Goal: Communication & Community: Answer question/provide support

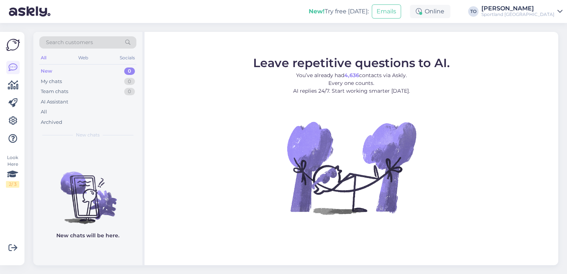
drag, startPoint x: 533, startPoint y: 12, endPoint x: 535, endPoint y: 15, distance: 3.8
click at [533, 12] on div "Sportland [GEOGRAPHIC_DATA]" at bounding box center [517, 14] width 73 height 6
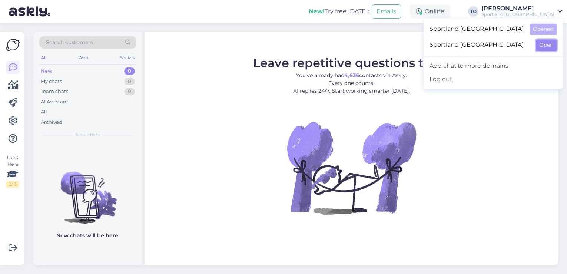
click at [545, 48] on button "Open" at bounding box center [545, 44] width 21 height 11
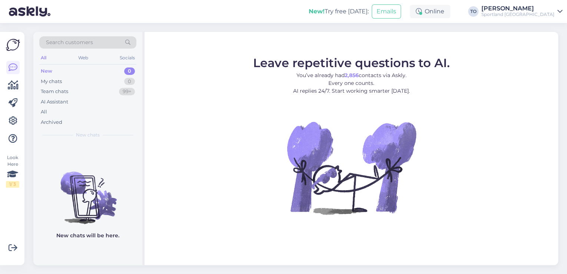
click at [535, 12] on div "Sportland [GEOGRAPHIC_DATA]" at bounding box center [517, 14] width 73 height 6
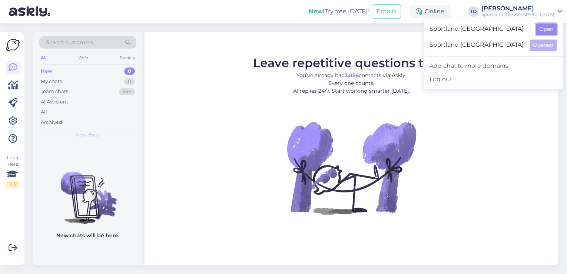
click at [540, 31] on button "Open" at bounding box center [545, 28] width 21 height 11
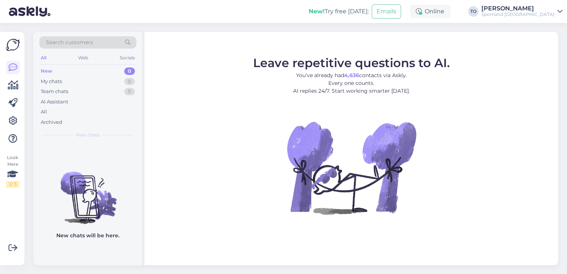
click at [524, 13] on div "Sportland [GEOGRAPHIC_DATA]" at bounding box center [517, 14] width 73 height 6
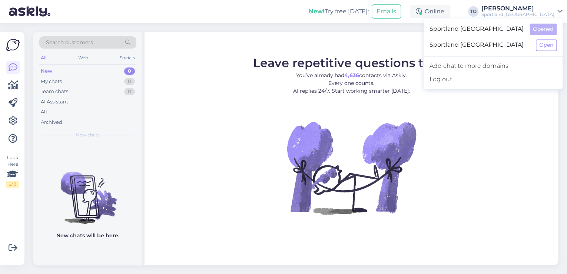
click at [127, 9] on div "New! Try free [DATE]: Emails Online TO [PERSON_NAME] Sportland [GEOGRAPHIC_DATA…" at bounding box center [283, 11] width 567 height 23
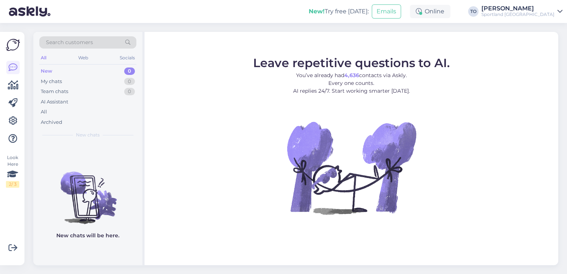
click at [550, 15] on div "Sportland [GEOGRAPHIC_DATA]" at bounding box center [517, 14] width 73 height 6
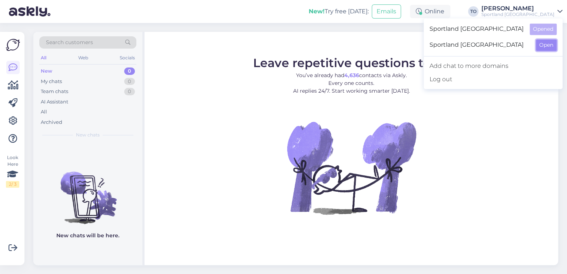
click at [553, 41] on button "Open" at bounding box center [545, 44] width 21 height 11
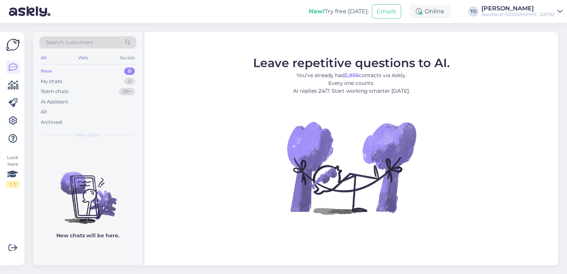
click at [542, 9] on div "[PERSON_NAME]" at bounding box center [517, 9] width 73 height 6
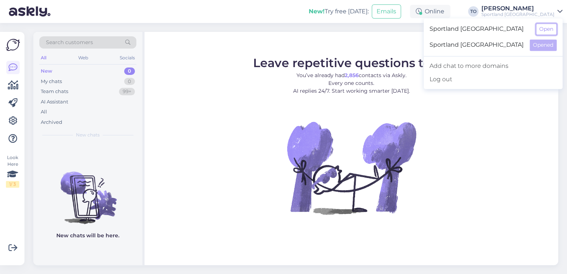
click at [547, 25] on button "Open" at bounding box center [545, 28] width 21 height 11
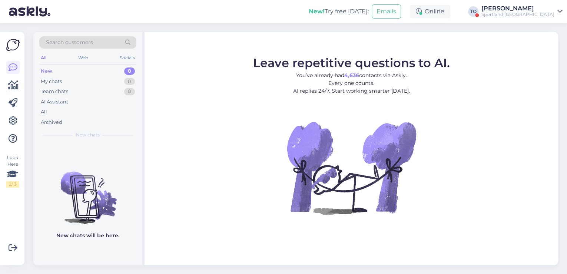
click at [545, 9] on div "[PERSON_NAME]" at bounding box center [517, 9] width 73 height 6
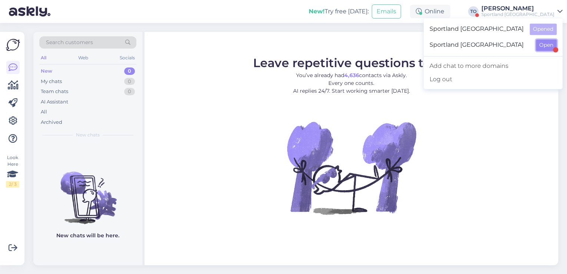
click at [541, 44] on button "Open" at bounding box center [545, 44] width 21 height 11
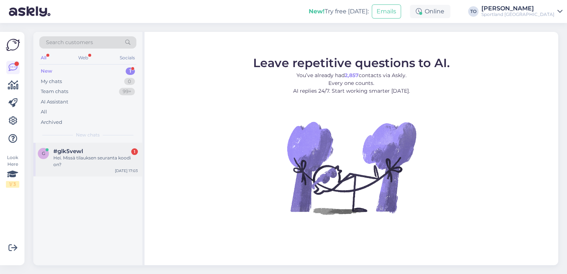
drag, startPoint x: 93, startPoint y: 161, endPoint x: 131, endPoint y: 160, distance: 38.2
click at [94, 161] on div "Hei. Missä tilauksen seuranta koodi on?" at bounding box center [95, 160] width 84 height 13
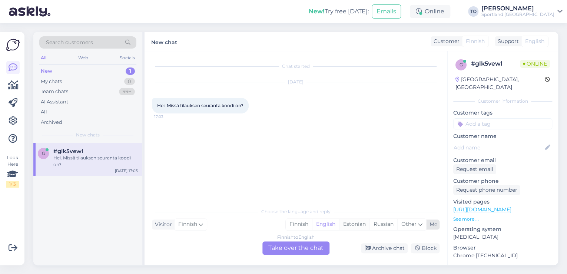
click at [352, 224] on div "Estonian" at bounding box center [354, 223] width 30 height 11
click at [318, 247] on div "Finnish to Estonian Take over the chat" at bounding box center [295, 247] width 67 height 13
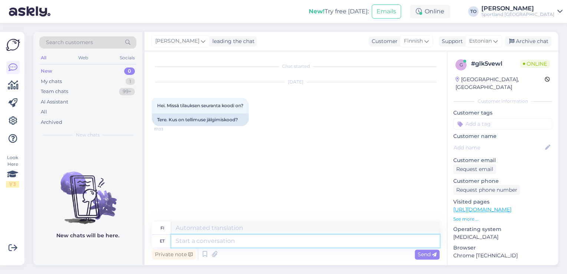
click at [278, 240] on textarea at bounding box center [305, 240] width 268 height 13
type textarea "Tere"
type textarea "Hei"
type textarea "Tere!"
type textarea "Hei!"
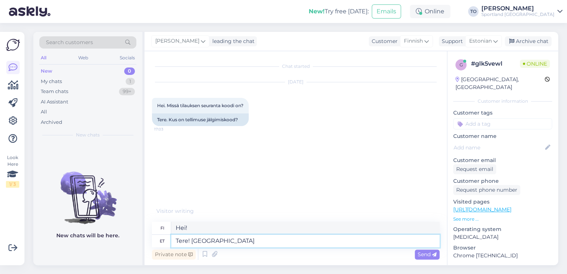
type textarea "Tere! [GEOGRAPHIC_DATA]"
type textarea "Hei! [GEOGRAPHIC_DATA]"
type textarea "Tere! [PERSON_NAME]"
type textarea "Hei! [PERSON_NAME]"
type textarea "Tere! [PERSON_NAME] Klienditeenindusest"
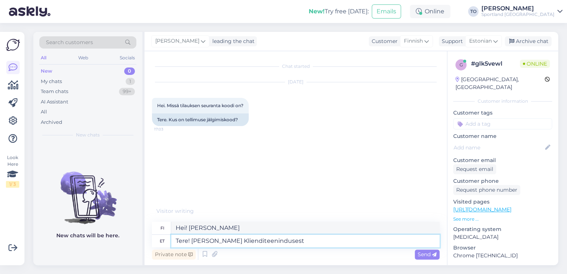
type textarea "Hei! [PERSON_NAME] asiakaspalvelusta"
type textarea "Tere! [PERSON_NAME] Klienditeenindusest"
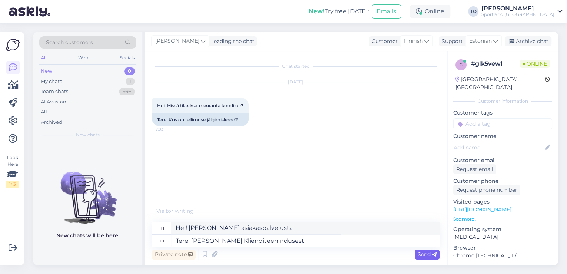
click at [422, 250] on div "Send" at bounding box center [426, 254] width 25 height 10
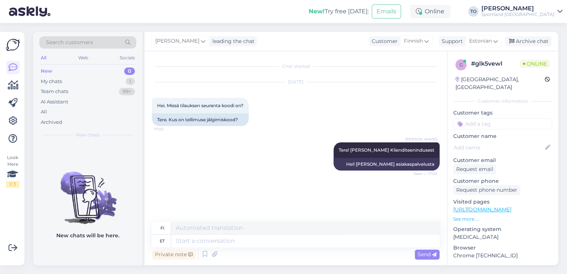
scroll to position [21, 0]
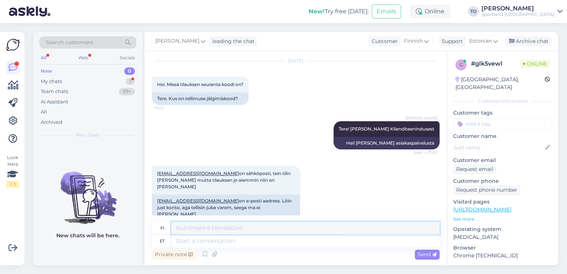
click at [261, 233] on textarea at bounding box center [305, 227] width 268 height 13
click at [255, 240] on textarea at bounding box center [305, 240] width 268 height 13
type textarea "üks"
type textarea "yksi"
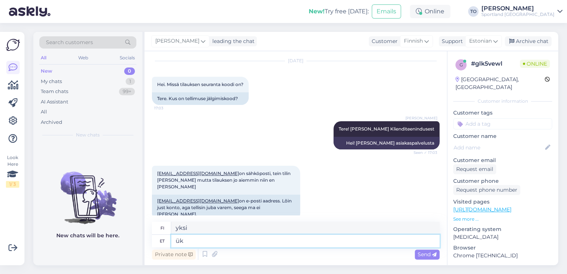
type textarea "ü"
type textarea "Üks"
type textarea "Yksi"
type textarea "Üks hetk,"
type textarea "Yksi [PERSON_NAME],"
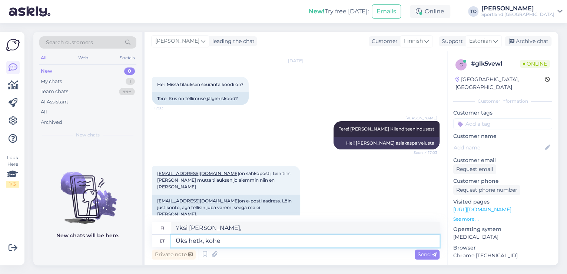
type textarea "Üks hetk, kohe"
type textarea "Yksi hetki, juuri nyt"
type textarea "Üks hetk, kohe uurin t"
type textarea "Hetkinen, [GEOGRAPHIC_DATA]."
type textarea "Üks hetk, kohe uurin täpsemalt"
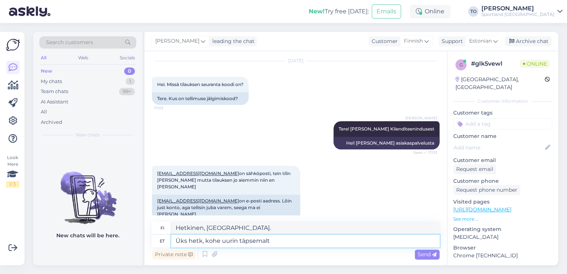
type textarea "[PERSON_NAME], niin tutkailen lisää."
type textarea "Üks hetk, kohe uurin"
type textarea "Hetkinen, [GEOGRAPHIC_DATA]."
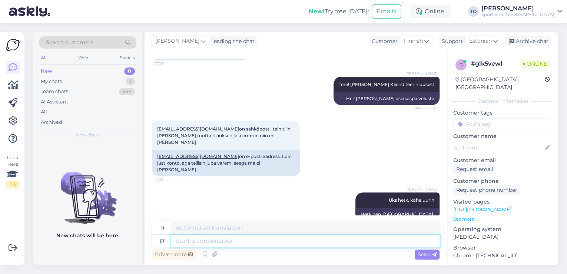
click at [265, 243] on textarea at bounding box center [305, 240] width 268 height 13
type textarea "Teil"
type textarea "Sinä"
type textarea "Teil on"
type textarea "Sinulla on"
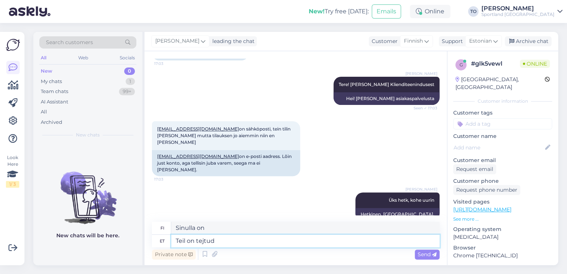
type textarea "Teil on tejtud t"
type textarea "Olet tehnyt"
type textarea "Teil on tehtud tellimus"
type textarea "Olet tehnyt"
click at [284, 237] on textarea "Teil on tehtud tellimus" at bounding box center [305, 240] width 268 height 13
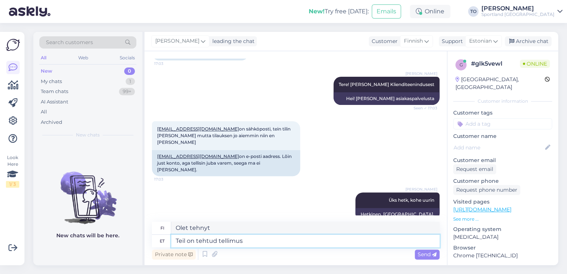
paste textarea "17000036427"
type textarea "Teil on tehtud tellimus 17000036427"
type textarea "Olet tehnyt tilauksen numerolla 17000036427"
type textarea "Teil on tehtud tellimus 17000036427 ."
type textarea "Olet tehnyt tilauksen numerolla 17000036427."
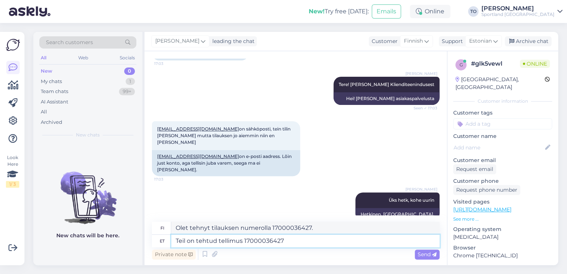
type textarea "Teil on tehtud tellimus 17000036427"
type textarea "Olet tehnyt tilauksen numerolla 17000036427"
type textarea "Teil on tehtud tellimus 17000036427."
type textarea "Olet tehnyt tilauksen numerolla 17000036427."
type textarea "Teil on tehtud tellimus 17000036427. Tellimuse"
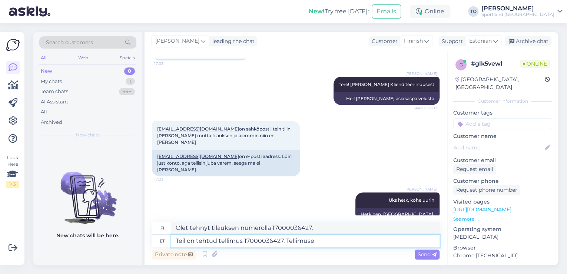
type textarea "Olet tehnyt tilauksen numerolla 17000036427. Tilaus"
type textarea "Teil on tehtud tellimus 17000036427. Tellimuse jälgimiskood"
type textarea "Olet tehnyt tilauksen 17000036427. Tilauksen seurantakoodi"
type textarea "Teil on tehtud tellimus 17000036427. Tellimuse jälgimiskood Itellas"
type textarea "Olet tehnyt tilauksen 17000036427. Tilauksen seurantakoodi Itellalla"
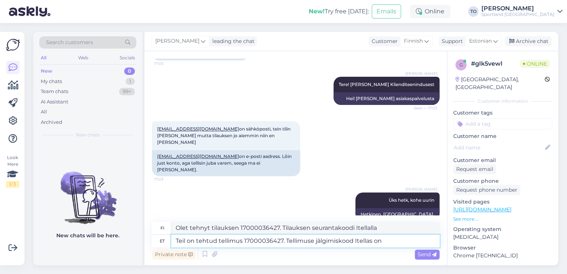
type textarea "Teil on tehtud tellimus 17000036427. Tellimuse jälgimiskood Itellas on"
type textarea "Olet tehnyt tilauksen 17000036427. Itellan tilauksen seurantakoodi on"
click at [390, 238] on textarea "Teil on tehtud tellimus 17000036427. Tellimuse jälgimiskood Itellas on" at bounding box center [305, 240] width 268 height 13
paste textarea "00264300487118971348"
type textarea "Teil on tehtud tellimus 17000036427. Tellimuse jälgimiskood Itellas on 00264300…"
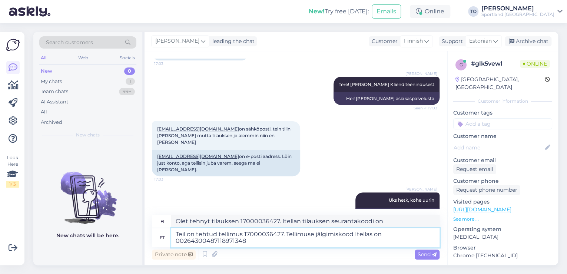
type textarea "Olet tehnyt tilauksen numerolla 17000036427. Itellan tilauksen seurantakoodi on…"
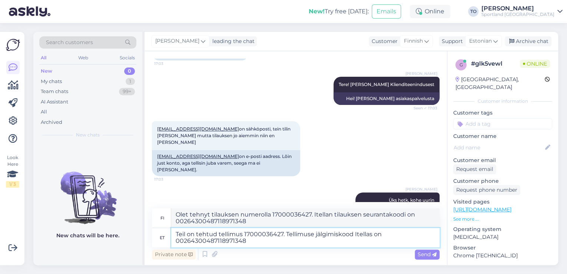
type textarea "Teil on tehtud tellimus 17000036427. Tellimuse jälgimiskood Itellas on 00264300…"
click at [330, 215] on textarea "Olet tehnyt tilauksen numerolla 17000036427. Itellan tilauksen seurantakoodi on…" at bounding box center [305, 217] width 268 height 19
drag, startPoint x: 345, startPoint y: 215, endPoint x: 313, endPoint y: 212, distance: 31.9
click at [313, 212] on textarea "Olet tehnyt tilauksen numerolla 17000036427. It tilauksen seurantakoodi on 0026…" at bounding box center [305, 217] width 268 height 19
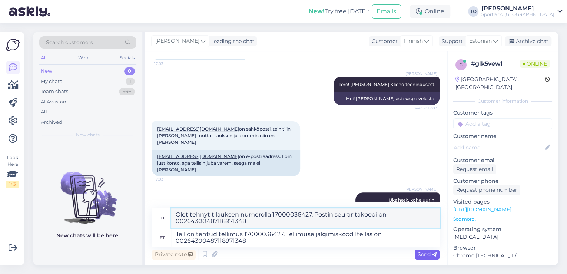
type textarea "Olet tehnyt tilauksen numerolla 17000036427. Postin seurantakoodi on 0026430048…"
click at [421, 251] on span "Send" at bounding box center [426, 254] width 19 height 7
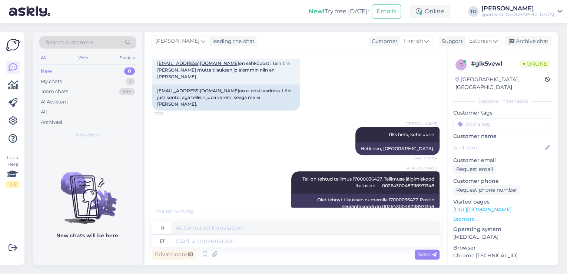
scroll to position [168, 0]
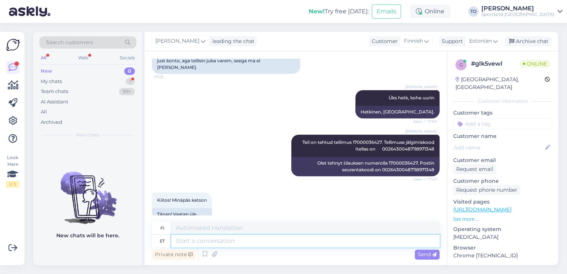
click at [230, 240] on textarea at bounding box center [305, 240] width 268 height 13
type textarea "Palun."
type textarea "Ole hyvä."
type textarea "Palun. Kas"
type textarea "Ole hyvä. Voiko"
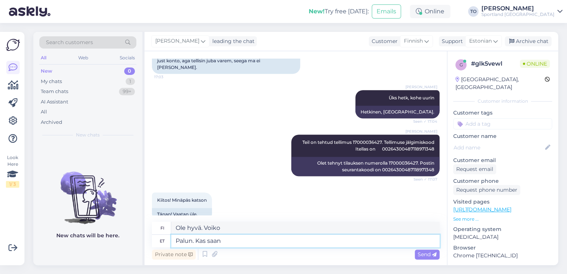
type textarea "Palun. Kas saan"
type textarea "Voinko olla kiltti?"
type textarea "Palun. Kas saan veel"
type textarea "Saisinko lisää?"
type textarea "Palun. Kas saan veel abiks"
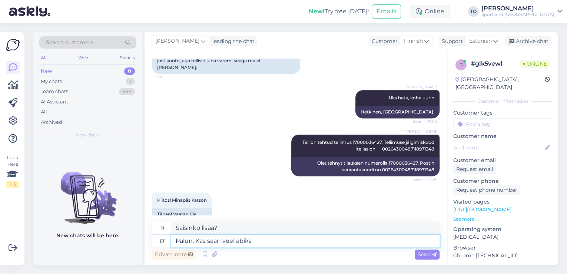
type textarea "Voinko auttaa sinua lisää?"
type textarea "Palun. Kas saan veel abiks olla?"
type textarea "Voinko auttaa sinua lisää?"
click at [235, 241] on textarea "Palun. Kas saan veel abiks olla?" at bounding box center [305, 240] width 268 height 13
type textarea "Palun. Kas saan veel kuidagi abiks olla?"
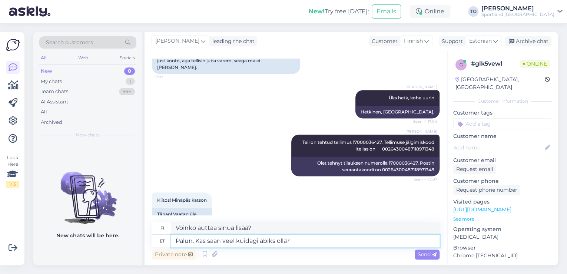
type textarea "Voinko auttaa teitä vielä jotenkin?"
type textarea "Palun. Kas saan veel kuidagi abiks olla?"
click at [176, 227] on textarea "Voinko auttaa teitä vielä jotenkin?" at bounding box center [305, 227] width 268 height 13
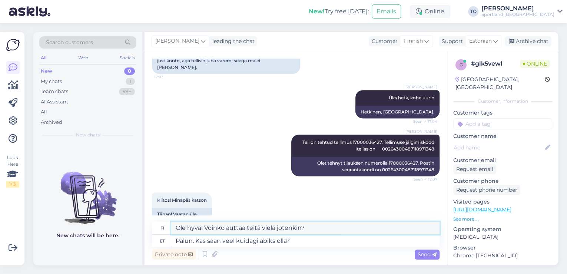
drag, startPoint x: 260, startPoint y: 229, endPoint x: 246, endPoint y: 228, distance: 13.4
click at [246, 228] on textarea "Ole hyvä! Voinko auttaa teitä vielä jotenkin?" at bounding box center [305, 227] width 268 height 13
type textarea "Ole hyvä! Voinko auttaa sinua vielä jotenkin?"
click at [421, 255] on span "Send" at bounding box center [426, 254] width 19 height 7
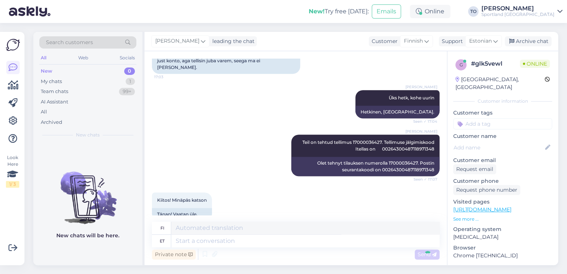
scroll to position [212, 0]
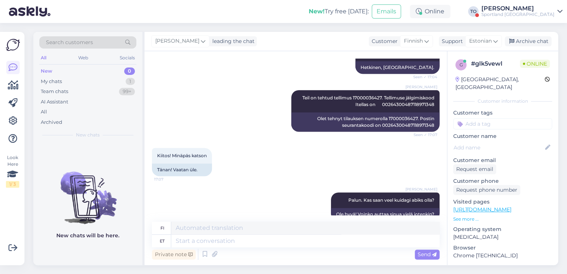
click at [544, 11] on div "Sportland [GEOGRAPHIC_DATA]" at bounding box center [517, 14] width 73 height 6
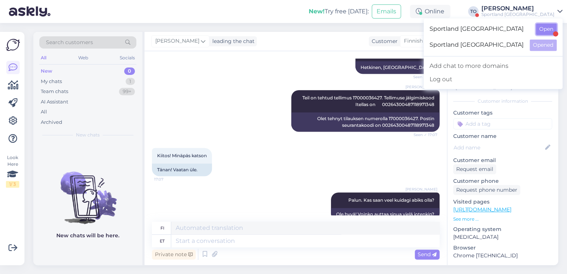
click at [542, 28] on button "Open" at bounding box center [545, 28] width 21 height 11
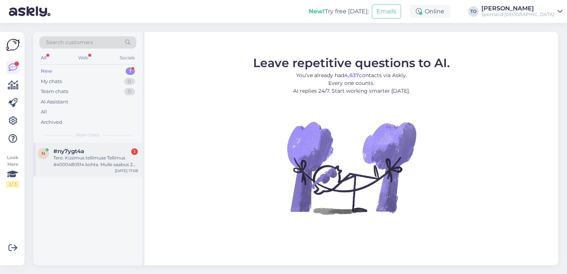
click at [95, 149] on div "#ny7ygt4a 1" at bounding box center [95, 151] width 84 height 7
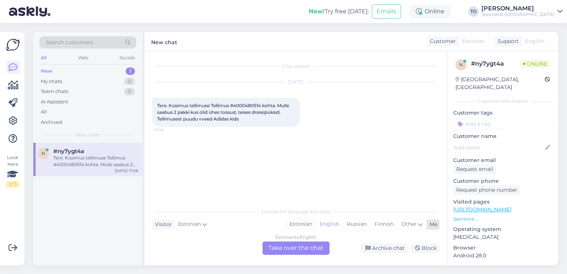
click at [296, 222] on div "Estonian" at bounding box center [300, 223] width 30 height 11
click at [304, 247] on div "Estonian to Estonian Take over the chat" at bounding box center [295, 247] width 67 height 13
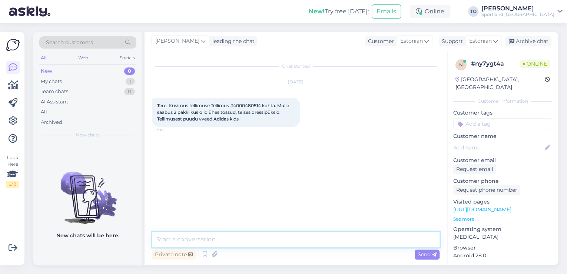
click at [278, 235] on textarea at bounding box center [295, 239] width 287 height 16
type textarea "Tere! [PERSON_NAME] Klienditeenindusest"
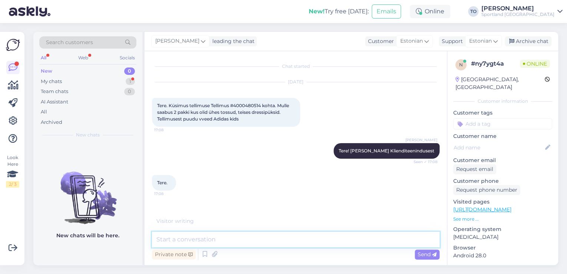
click at [240, 244] on textarea at bounding box center [295, 239] width 287 height 16
type textarea "Üks hetk, kohe vaatan tellimuse üle"
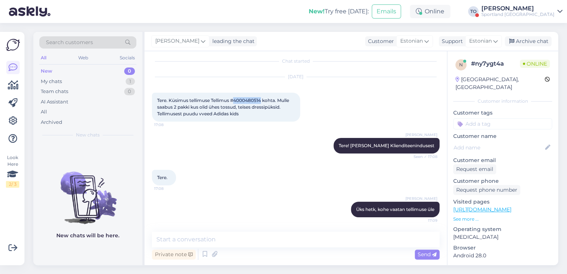
drag, startPoint x: 235, startPoint y: 100, endPoint x: 262, endPoint y: 101, distance: 27.4
click at [262, 101] on span "Tere. Küsimus tellimuse Tellimus #4000480514 kohta. Mulle saabus 2 pakki kus ol…" at bounding box center [223, 106] width 133 height 19
copy span "4000480514"
click at [522, 12] on div "Sportland [GEOGRAPHIC_DATA]" at bounding box center [517, 14] width 73 height 6
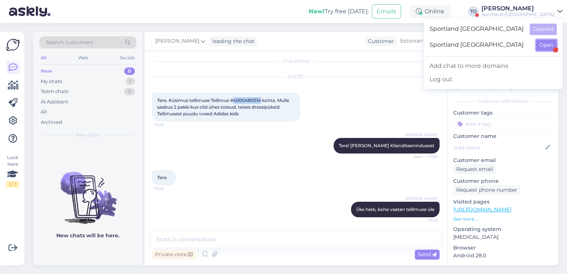
click at [541, 42] on button "Open" at bounding box center [545, 44] width 21 height 11
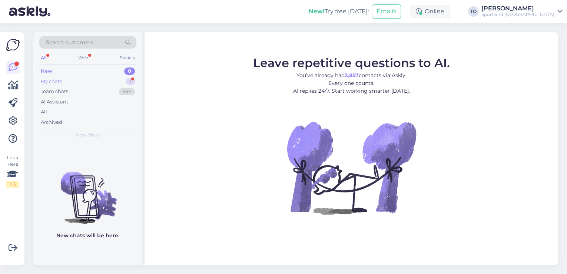
click at [116, 78] on div "My chats 1" at bounding box center [87, 81] width 97 height 10
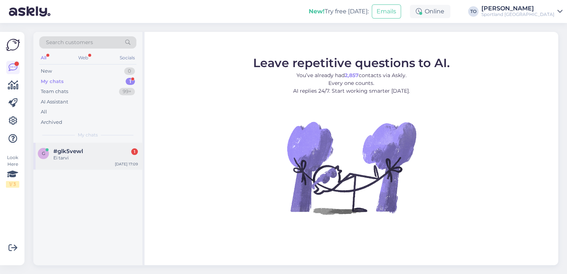
click at [118, 156] on div "Ei tarvi" at bounding box center [95, 157] width 84 height 7
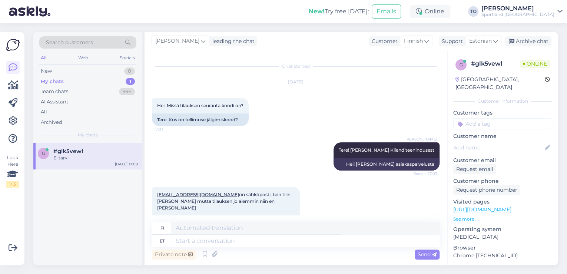
scroll to position [257, 0]
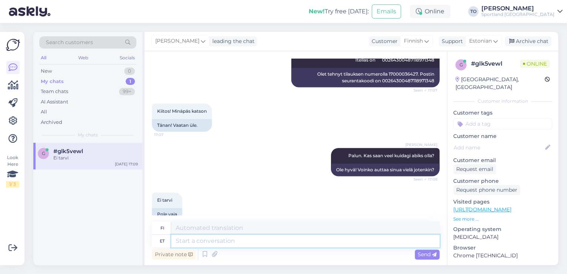
click at [229, 242] on textarea at bounding box center [305, 240] width 268 height 13
type textarea "Ilusat"
type textarea "Kaunis"
type textarea "Ilusat õhtu"
type textarea "Hyvää iltaa"
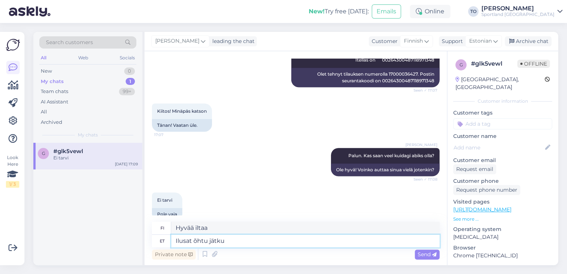
type textarea "Ilusat õhtu jätku!"
type textarea "Hyvää iltaa!"
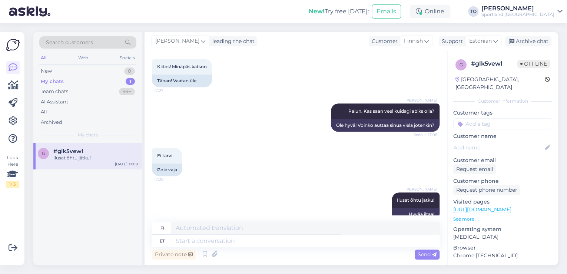
scroll to position [183, 0]
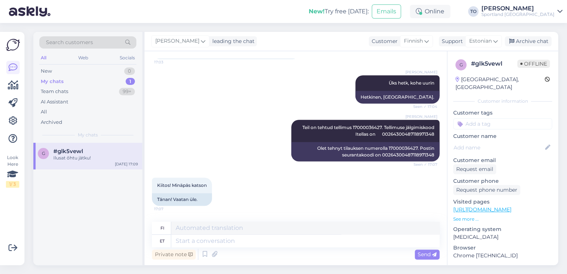
click at [528, 14] on div "Sportland [GEOGRAPHIC_DATA]" at bounding box center [517, 14] width 73 height 6
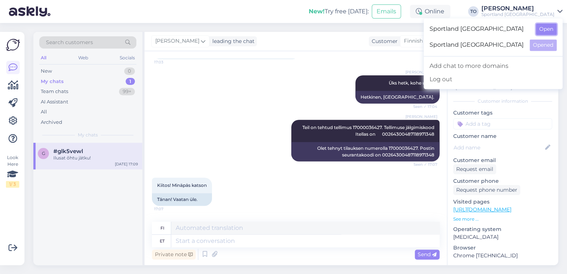
click at [544, 33] on button "Open" at bounding box center [545, 28] width 21 height 11
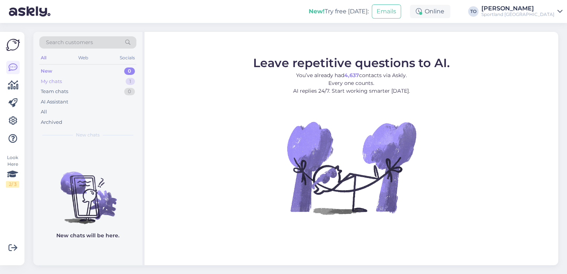
click at [78, 84] on div "My chats 1" at bounding box center [87, 81] width 97 height 10
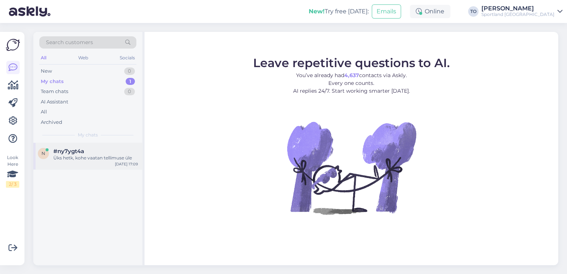
click at [113, 160] on div "Üks hetk, kohe vaatan tellimuse üle" at bounding box center [95, 157] width 84 height 7
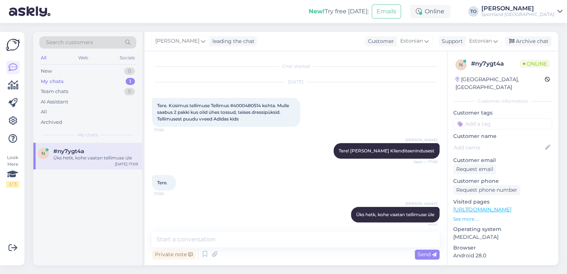
scroll to position [5, 0]
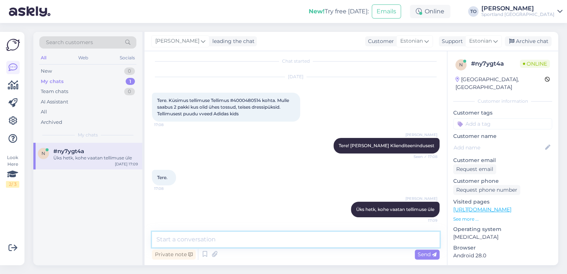
click at [355, 240] on textarea at bounding box center [295, 239] width 287 height 16
drag, startPoint x: 252, startPoint y: 239, endPoint x: 229, endPoint y: 239, distance: 22.6
click at [229, 239] on textarea "Näen, et ladu on teinud tellimuse eest" at bounding box center [295, 239] width 287 height 16
click at [281, 238] on textarea "Näen, et ladu on teinud toote eest" at bounding box center [295, 239] width 287 height 16
click at [244, 237] on textarea "Näen, et ladu on teinud toote eest" at bounding box center [295, 239] width 287 height 16
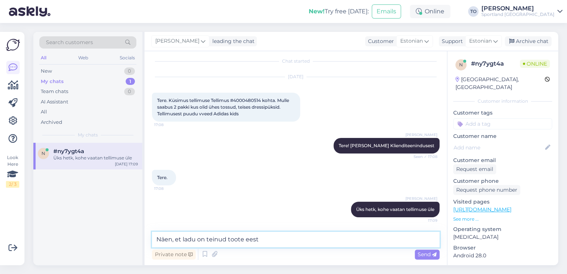
paste textarea "ADIDAS KIDS' ENTRADA 22 SHORTS"
click at [375, 242] on textarea "Näen, et ladu on teinud toote ADIDAS KIDS' ENTRADA 22 SHORTS eest" at bounding box center [295, 239] width 287 height 16
click at [377, 243] on textarea "Näen, et ladu on teinud toote ADIDAS KIDS' ENTRADA 22 SHORTS eest" at bounding box center [295, 239] width 287 height 16
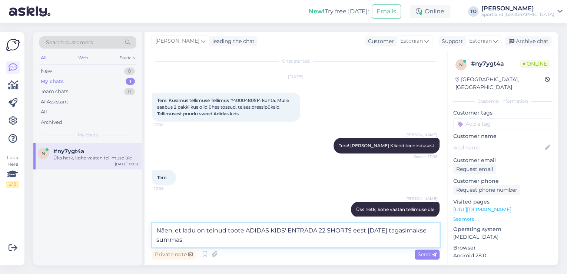
click at [303, 240] on textarea "Näen, et ladu on teinud toote ADIDAS KIDS' ENTRADA 22 SHORTS eest [DATE] tagasi…" at bounding box center [295, 235] width 287 height 24
paste textarea "€12.00"
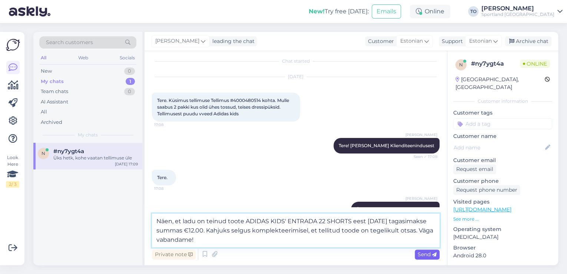
type textarea "Näen, et ladu on teinud toote ADIDAS KIDS' ENTRADA 22 SHORTS eest [DATE] tagasi…"
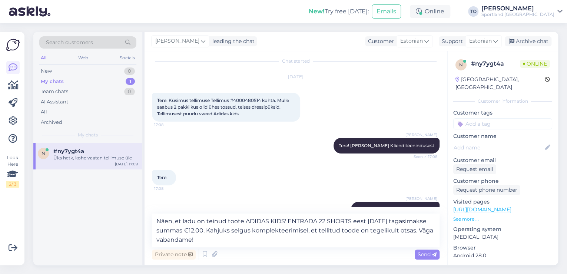
click at [433, 254] on icon at bounding box center [434, 254] width 4 height 4
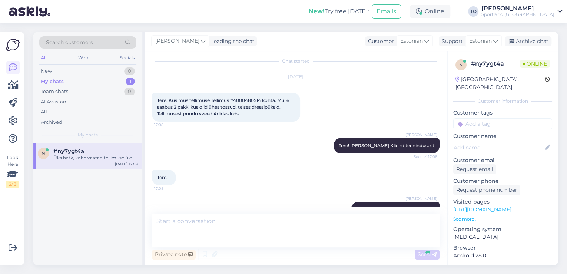
scroll to position [57, 0]
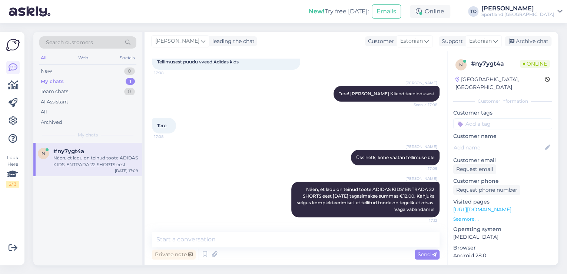
click at [493, 118] on input at bounding box center [502, 123] width 99 height 11
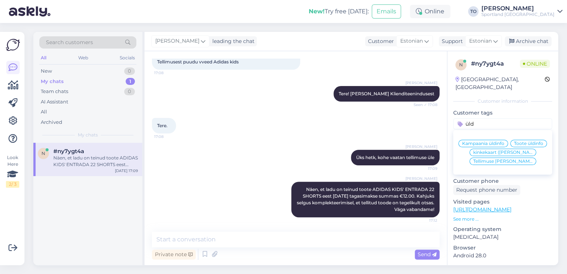
type input "üld"
click at [501, 160] on span "Tellimuse [PERSON_NAME] info" at bounding box center [502, 161] width 59 height 4
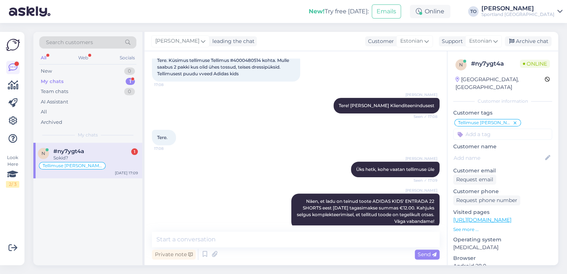
scroll to position [89, 0]
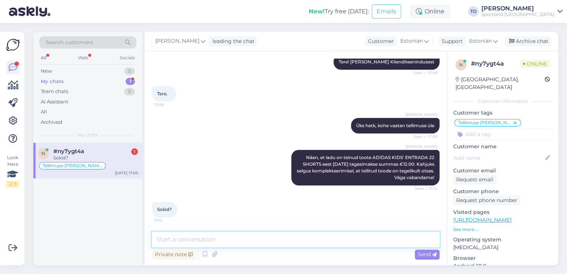
click at [230, 239] on textarea at bounding box center [295, 239] width 287 height 16
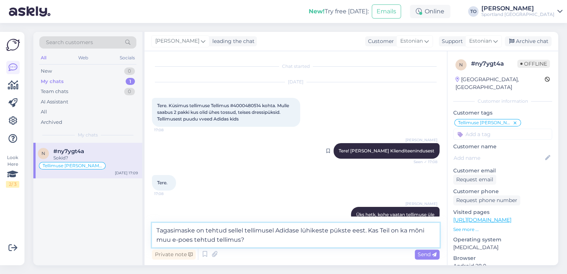
scroll to position [0, 0]
type textarea "Tagasimaske on tehtud sellel tellimusel Adidase lühikeste pükste eest. Kas Teil…"
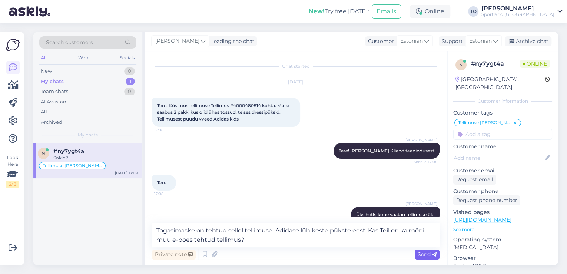
click at [425, 253] on span "Send" at bounding box center [426, 254] width 19 height 7
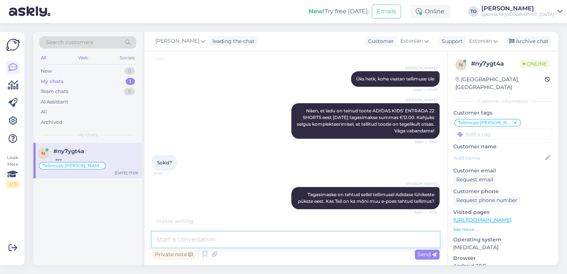
click at [235, 240] on textarea at bounding box center [295, 239] width 287 height 16
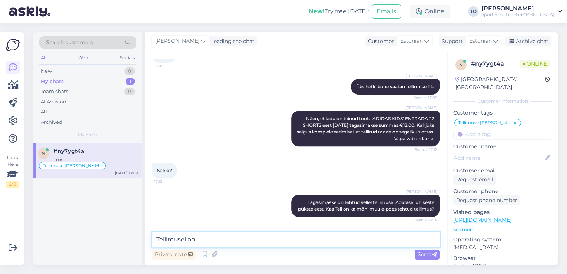
click at [217, 242] on textarea "Tellimusel on" at bounding box center [295, 239] width 287 height 16
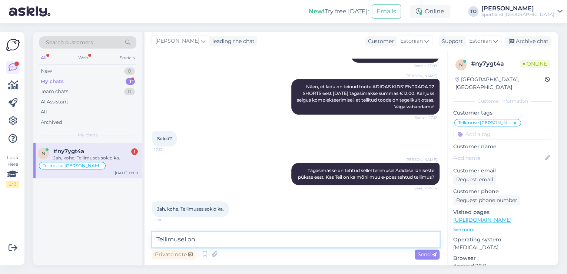
paste textarea "SKECHERS"
click at [307, 236] on textarea "Tellimusel on Skechersi sokid," at bounding box center [295, 239] width 287 height 16
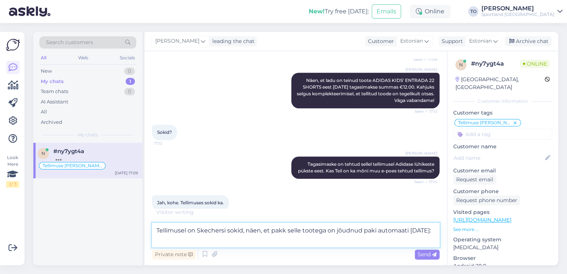
click at [377, 231] on textarea "Tellimusel on Skechersi sokid, näen, et pakk selle tootega on jõudnud paki auto…" at bounding box center [295, 235] width 287 height 24
type textarea "Tellimusel on Skechersi sokid, näen, et pakk selle tootega on jõudnud pakiautom…"
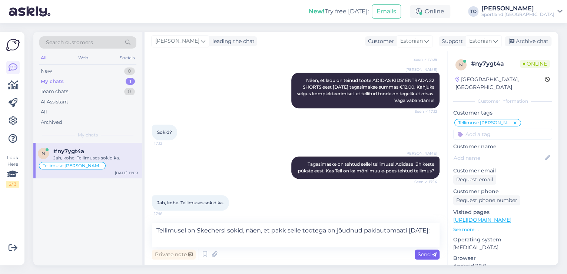
click at [427, 255] on span "Send" at bounding box center [426, 254] width 19 height 7
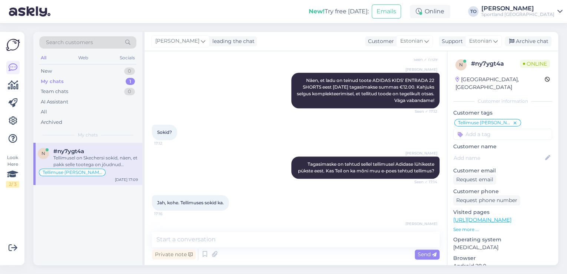
scroll to position [204, 0]
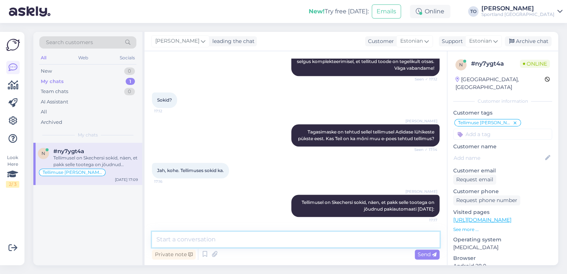
click at [208, 237] on textarea at bounding box center [295, 239] width 287 height 16
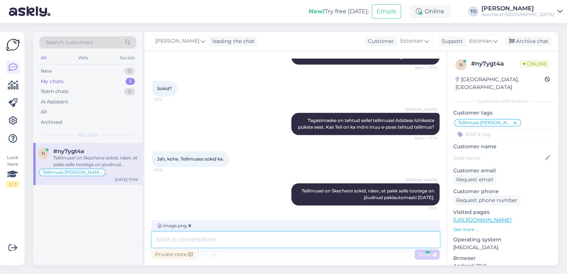
scroll to position [251, 0]
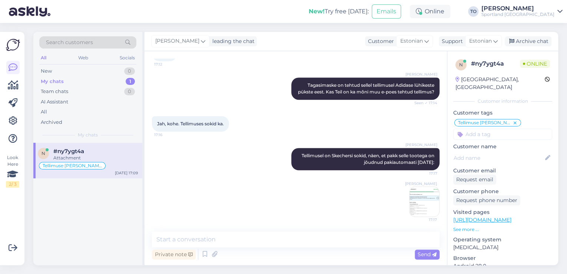
click at [409, 201] on img at bounding box center [424, 202] width 30 height 30
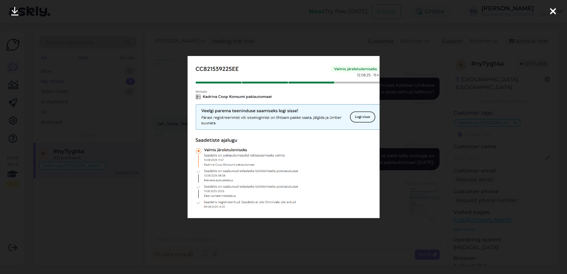
drag, startPoint x: 548, startPoint y: 9, endPoint x: 545, endPoint y: 13, distance: 5.1
click at [548, 9] on div at bounding box center [552, 11] width 15 height 23
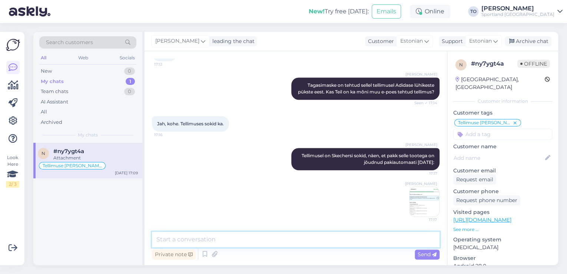
click at [227, 240] on textarea at bounding box center [295, 239] width 287 height 16
click at [325, 238] on textarea "Kas Omniva on Teile saatnud paki" at bounding box center [295, 239] width 287 height 16
paste textarea "CC821539225EE"
type textarea "Kas Omniva on Teile saatnud paki CC821539225EE saabumise kohta teavituse?"
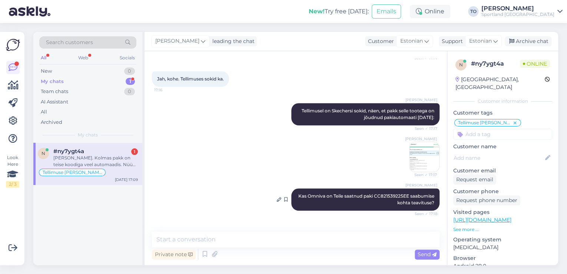
scroll to position [328, 0]
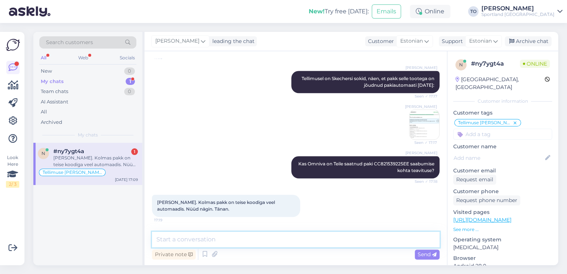
click at [268, 238] on textarea at bounding box center [295, 239] width 287 height 16
type textarea "Palun. Kas hetkel saan veel abiks olla?"
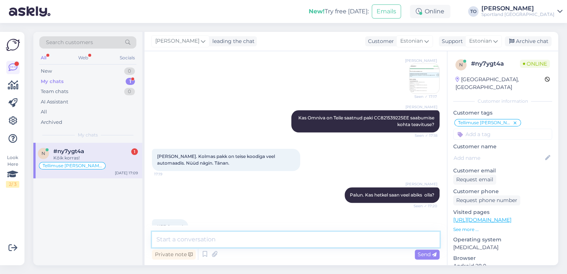
scroll to position [392, 0]
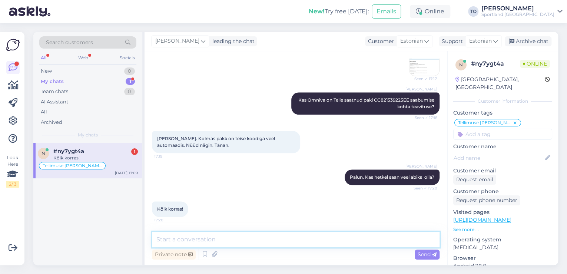
click at [209, 235] on textarea at bounding box center [295, 239] width 287 height 16
type textarea "Ilusat õhtu jätku :)"
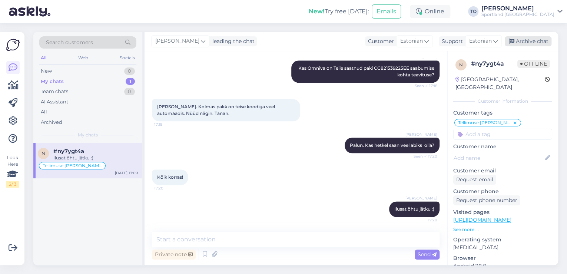
click at [528, 41] on div "Archive chat" at bounding box center [527, 41] width 47 height 10
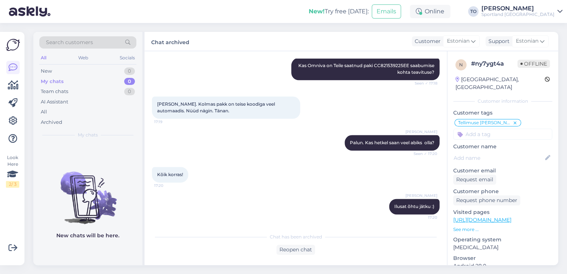
click at [549, 4] on div "New! Try free [DATE]: Emails Online TO [PERSON_NAME] Sportland [GEOGRAPHIC_DATA]" at bounding box center [283, 11] width 567 height 23
click at [549, 10] on div "[PERSON_NAME]" at bounding box center [517, 9] width 73 height 6
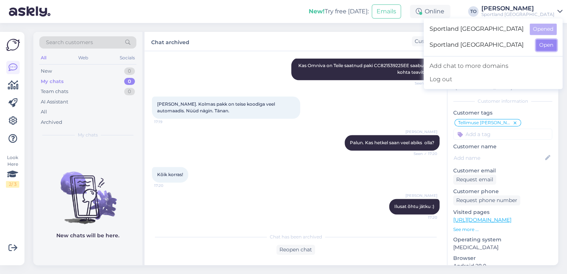
click at [550, 46] on button "Open" at bounding box center [545, 44] width 21 height 11
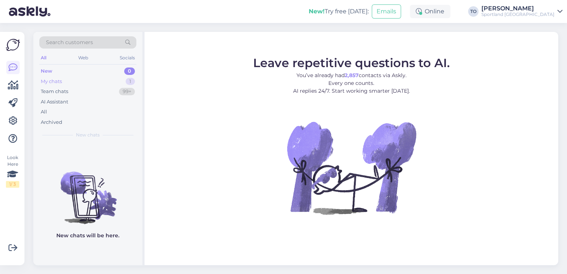
click at [131, 77] on div "My chats 1" at bounding box center [87, 81] width 97 height 10
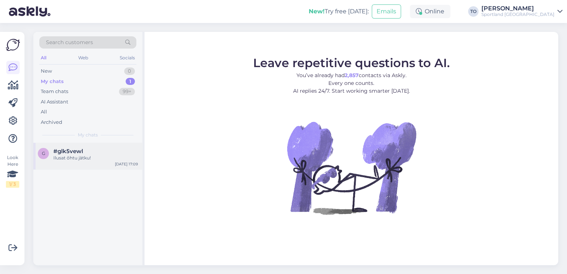
click at [111, 153] on div "#glk5vewl" at bounding box center [95, 151] width 84 height 7
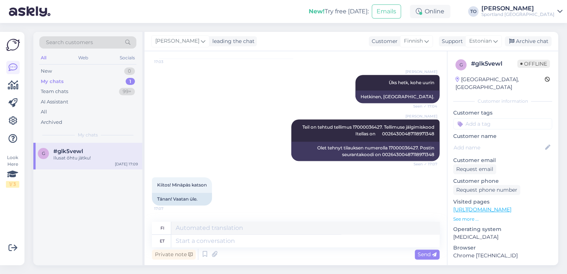
scroll to position [183, 0]
click at [483, 118] on input at bounding box center [502, 123] width 99 height 11
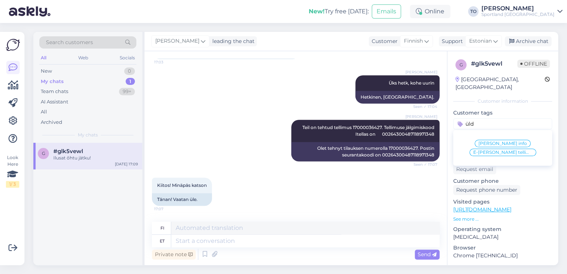
type input "üld"
click at [509, 141] on span "[PERSON_NAME] info" at bounding box center [502, 143] width 49 height 4
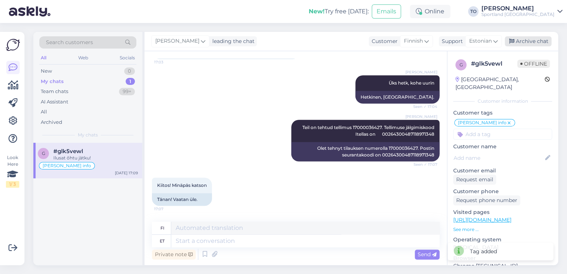
click at [534, 40] on div "Archive chat" at bounding box center [527, 41] width 47 height 10
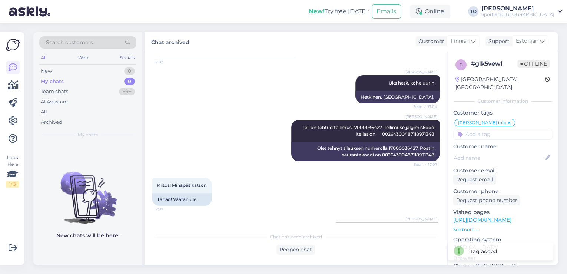
click at [537, 16] on div "Sportland [GEOGRAPHIC_DATA]" at bounding box center [517, 14] width 73 height 6
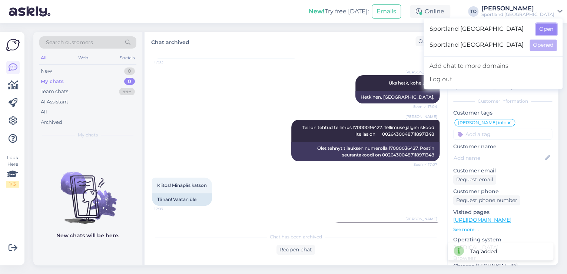
click at [537, 27] on button "Open" at bounding box center [545, 28] width 21 height 11
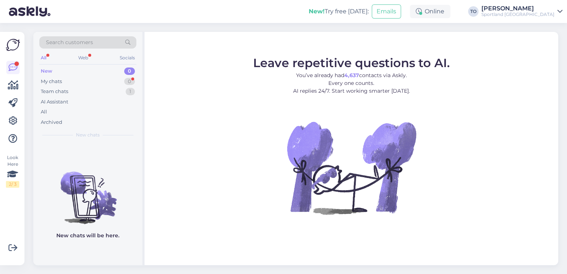
drag, startPoint x: 551, startPoint y: 11, endPoint x: 551, endPoint y: 17, distance: 5.9
click at [551, 12] on div "Sportland [GEOGRAPHIC_DATA]" at bounding box center [517, 14] width 73 height 6
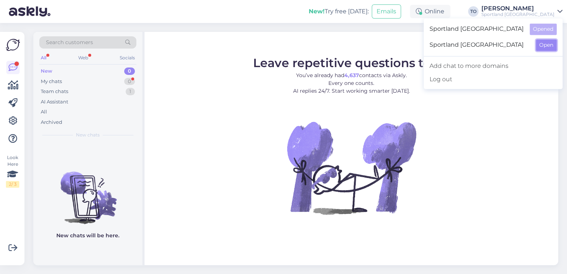
click at [544, 48] on button "Open" at bounding box center [545, 44] width 21 height 11
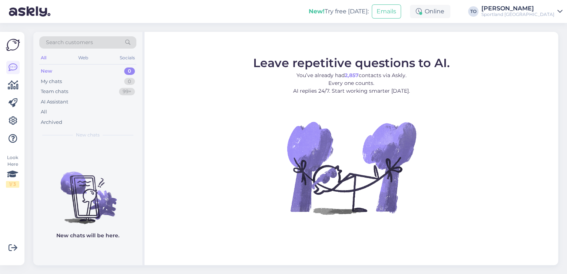
click at [523, 16] on div "Sportland [GEOGRAPHIC_DATA]" at bounding box center [517, 14] width 73 height 6
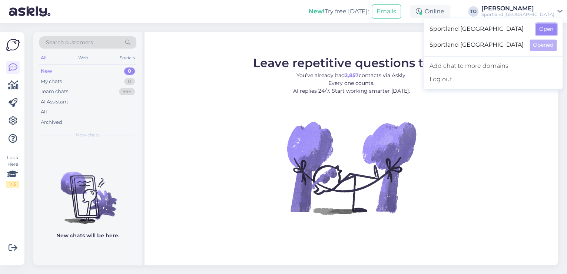
click at [544, 27] on button "Open" at bounding box center [545, 28] width 21 height 11
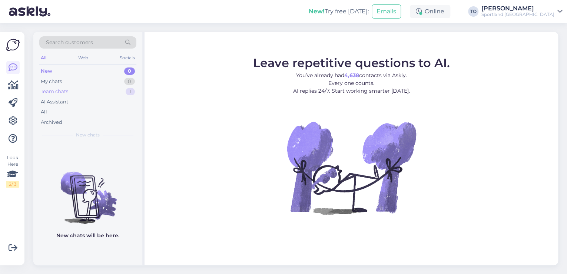
click at [94, 94] on div "Team chats 1" at bounding box center [87, 91] width 97 height 10
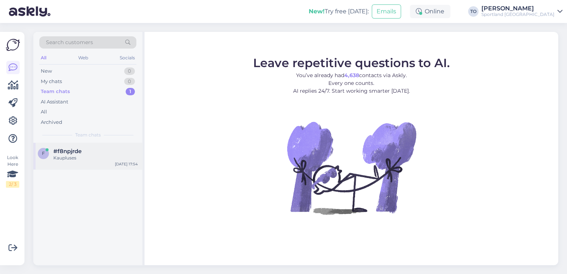
click at [118, 153] on div "#f8npjrde" at bounding box center [95, 151] width 84 height 7
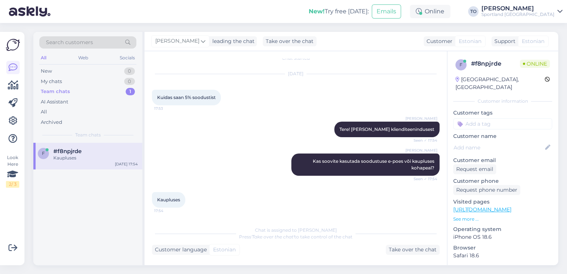
scroll to position [8, 0]
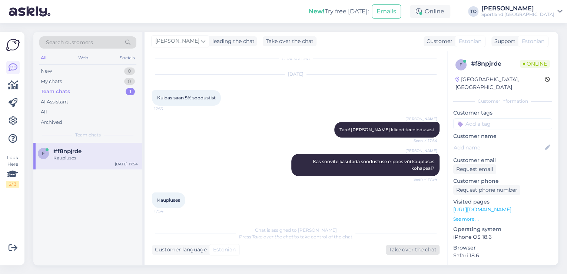
click at [424, 249] on div "Take over the chat" at bounding box center [412, 249] width 54 height 10
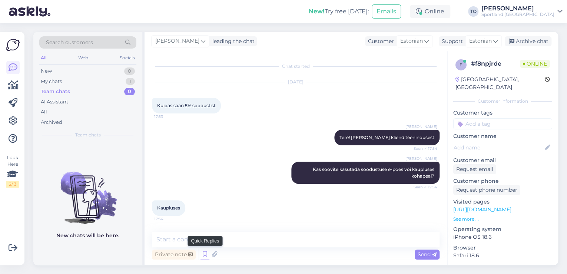
click at [204, 253] on icon at bounding box center [204, 253] width 9 height 11
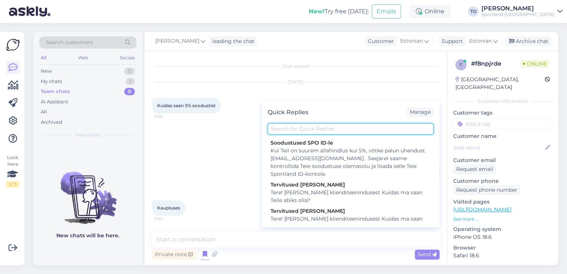
click at [331, 127] on input "text" at bounding box center [350, 128] width 166 height 11
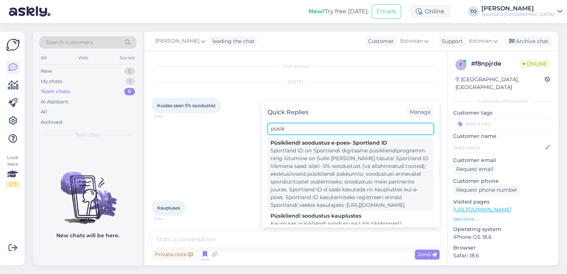
scroll to position [28, 0]
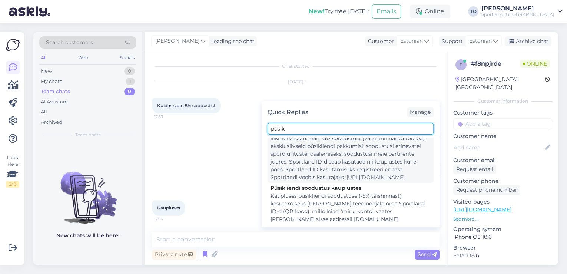
type input "püsik"
click at [360, 160] on div "Sportland ID on Sportlandi digitaalne püsikliendiprogramm ning liitumine on Sul…" at bounding box center [350, 150] width 160 height 62
type textarea "Sportland ID on Sportlandi digitaalne püsikliendiprogramm ning liitumine on Sul…"
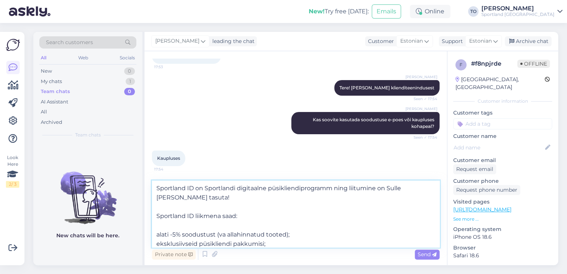
scroll to position [0, 0]
drag, startPoint x: 235, startPoint y: 238, endPoint x: 154, endPoint y: 191, distance: 94.4
click at [154, 191] on textarea "Sportland ID on Sportlandi digitaalne püsikliendiprogramm ning liitumine on Sul…" at bounding box center [295, 213] width 287 height 67
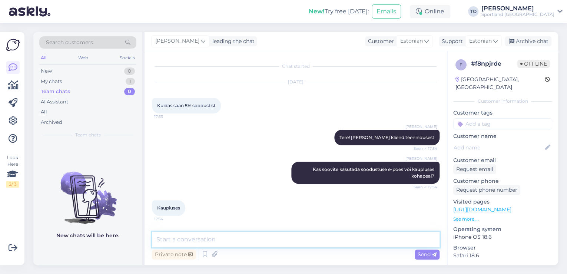
click at [184, 241] on textarea at bounding box center [295, 239] width 287 height 16
type textarea "p"
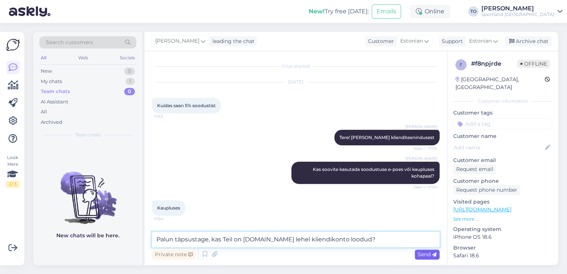
type textarea "Palun täpsustage, kas Teil on [DOMAIN_NAME] lehel kliendikonto loodud?"
drag, startPoint x: 431, startPoint y: 255, endPoint x: 421, endPoint y: 264, distance: 13.1
click at [431, 255] on span "Send" at bounding box center [426, 254] width 19 height 7
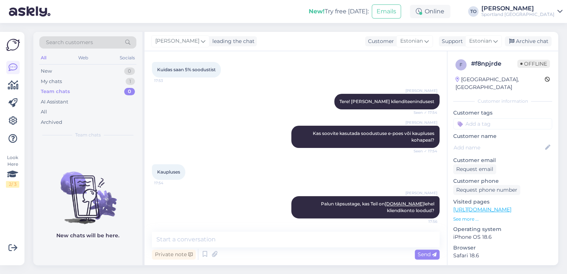
scroll to position [37, 0]
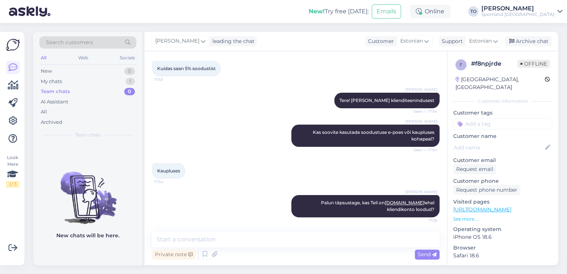
click at [487, 118] on input at bounding box center [502, 123] width 99 height 11
type input "soodustuse"
click at [501, 141] on span "Soodustused" at bounding box center [502, 143] width 29 height 4
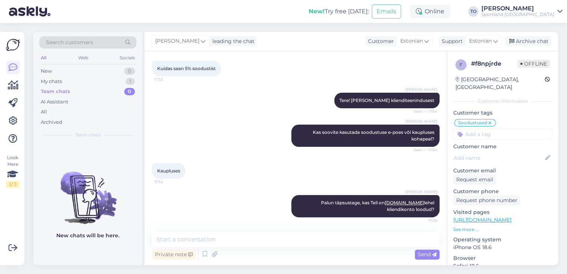
scroll to position [0, 0]
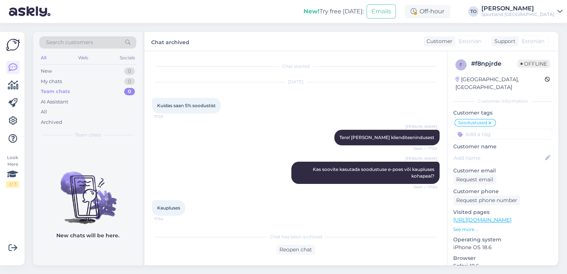
click at [539, 10] on div "[PERSON_NAME]" at bounding box center [517, 9] width 73 height 6
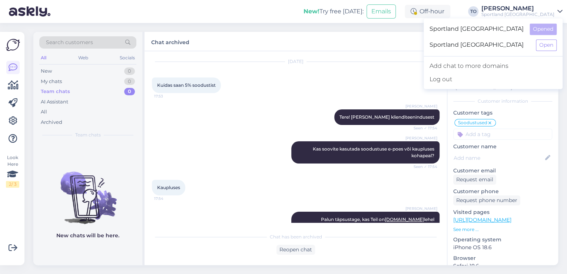
scroll to position [40, 0]
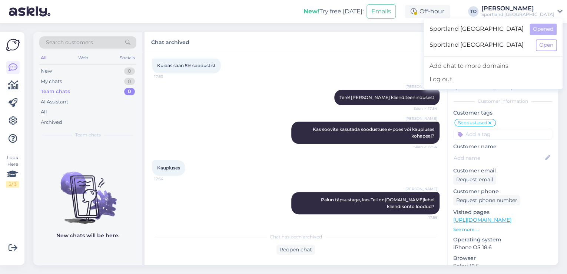
click at [283, 28] on div "Search customers All Web Socials New 0 My chats 0 Team chats 0 AI Assistant All…" at bounding box center [298, 148] width 538 height 251
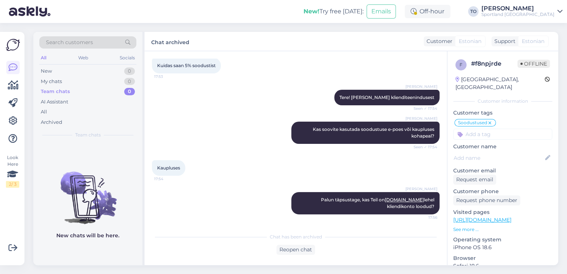
click at [545, 9] on div "[PERSON_NAME]" at bounding box center [517, 9] width 73 height 6
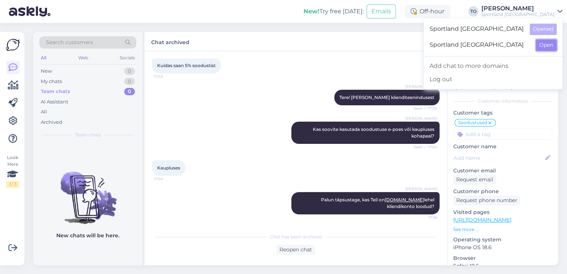
click at [546, 47] on button "Open" at bounding box center [545, 44] width 21 height 11
